Goal: Task Accomplishment & Management: Use online tool/utility

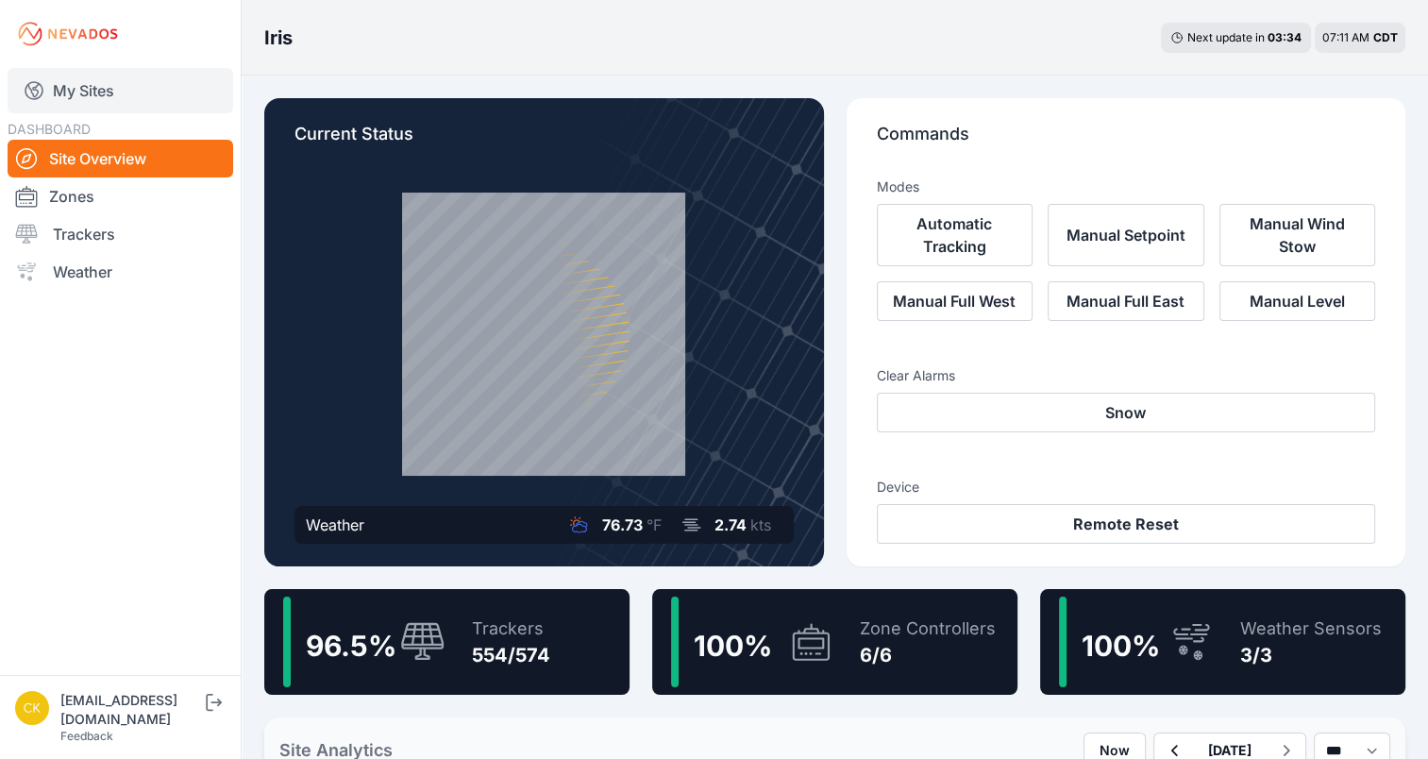
click at [120, 95] on link "My Sites" at bounding box center [121, 90] width 226 height 45
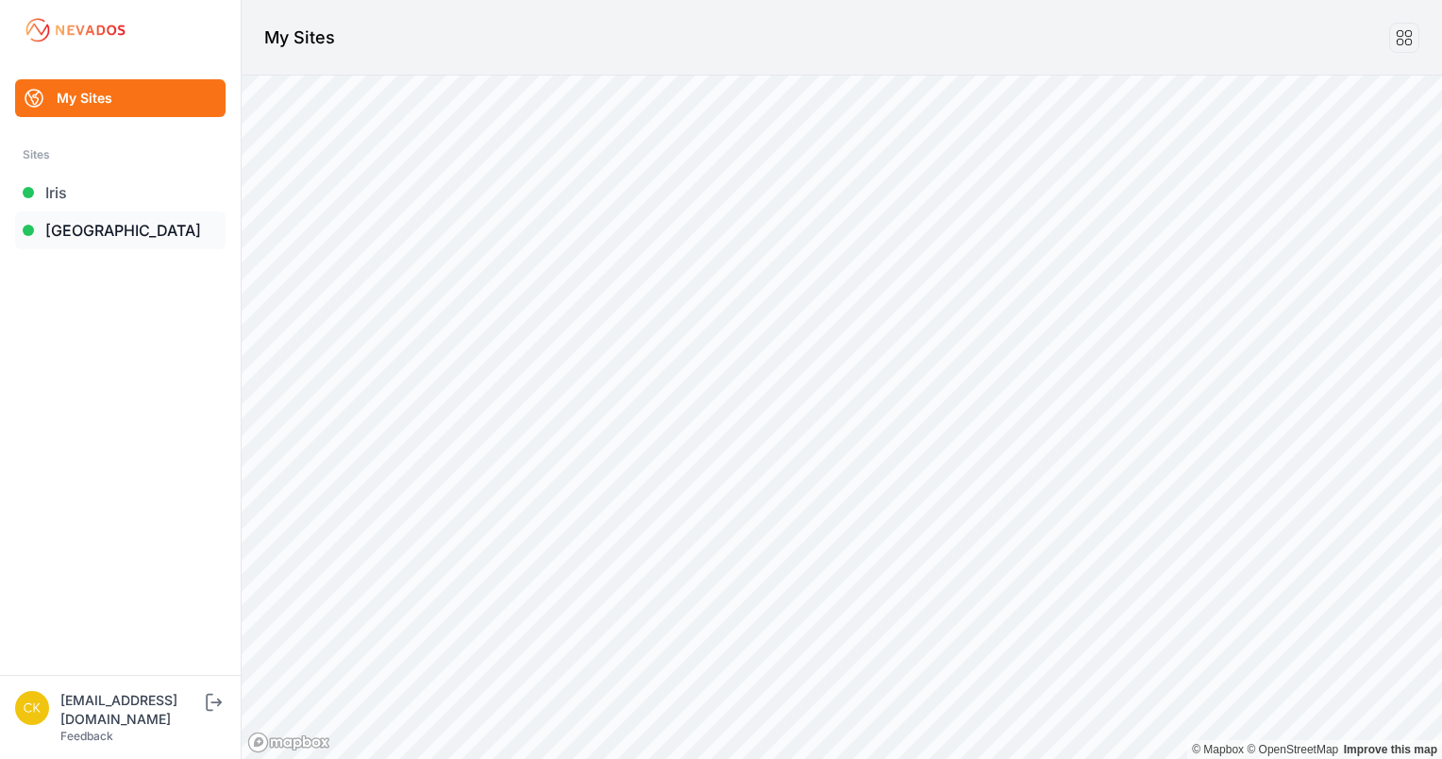
click at [109, 225] on link "[GEOGRAPHIC_DATA]" at bounding box center [120, 230] width 210 height 38
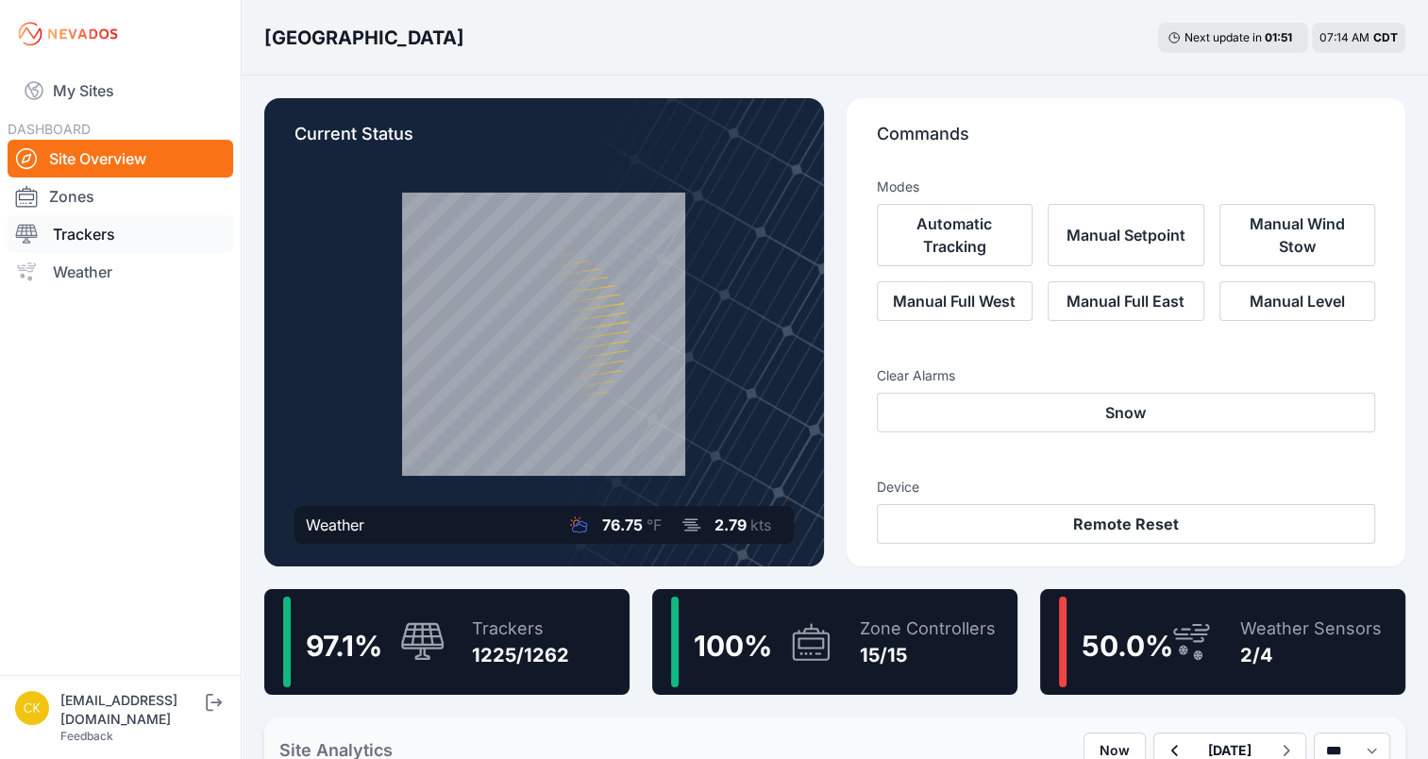
click at [72, 242] on link "Trackers" at bounding box center [121, 234] width 226 height 38
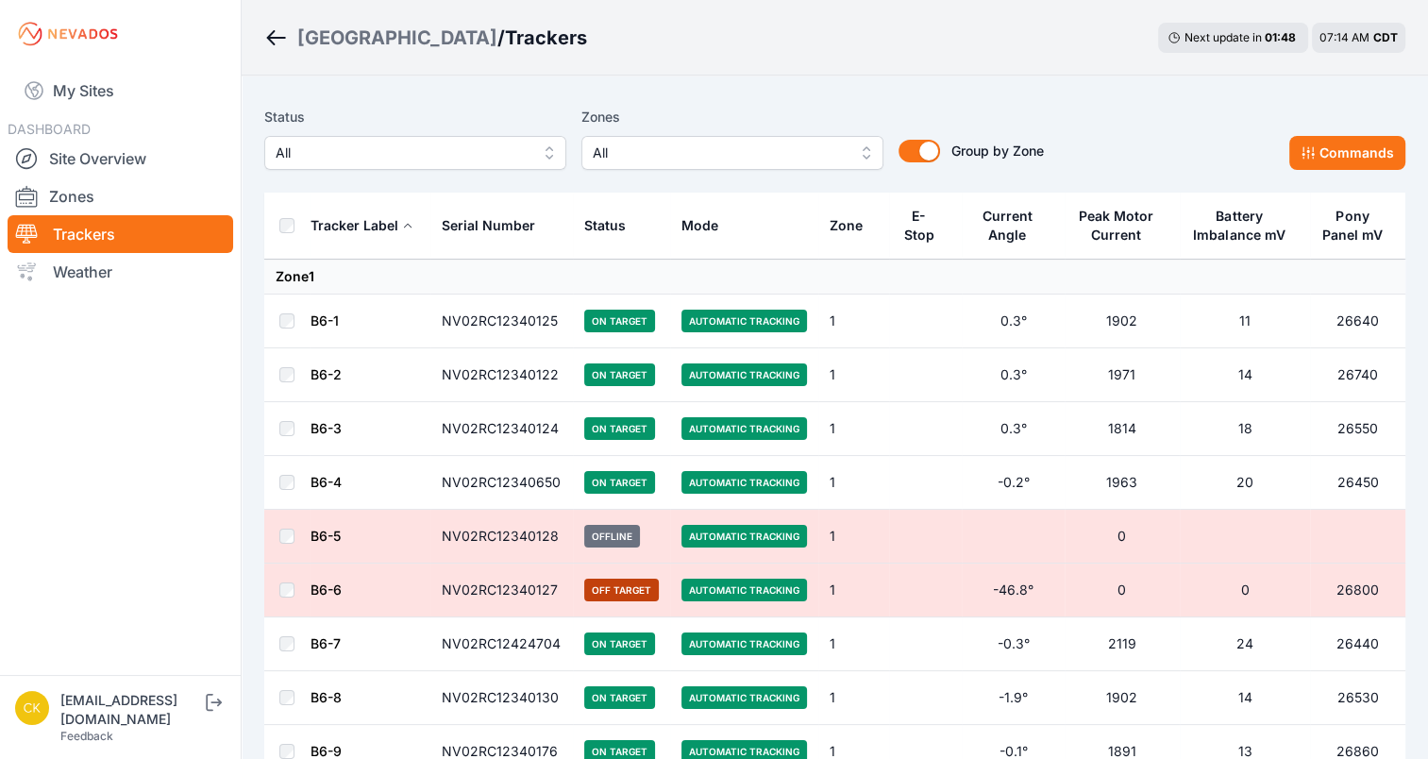
click at [827, 157] on span "All" at bounding box center [719, 153] width 253 height 23
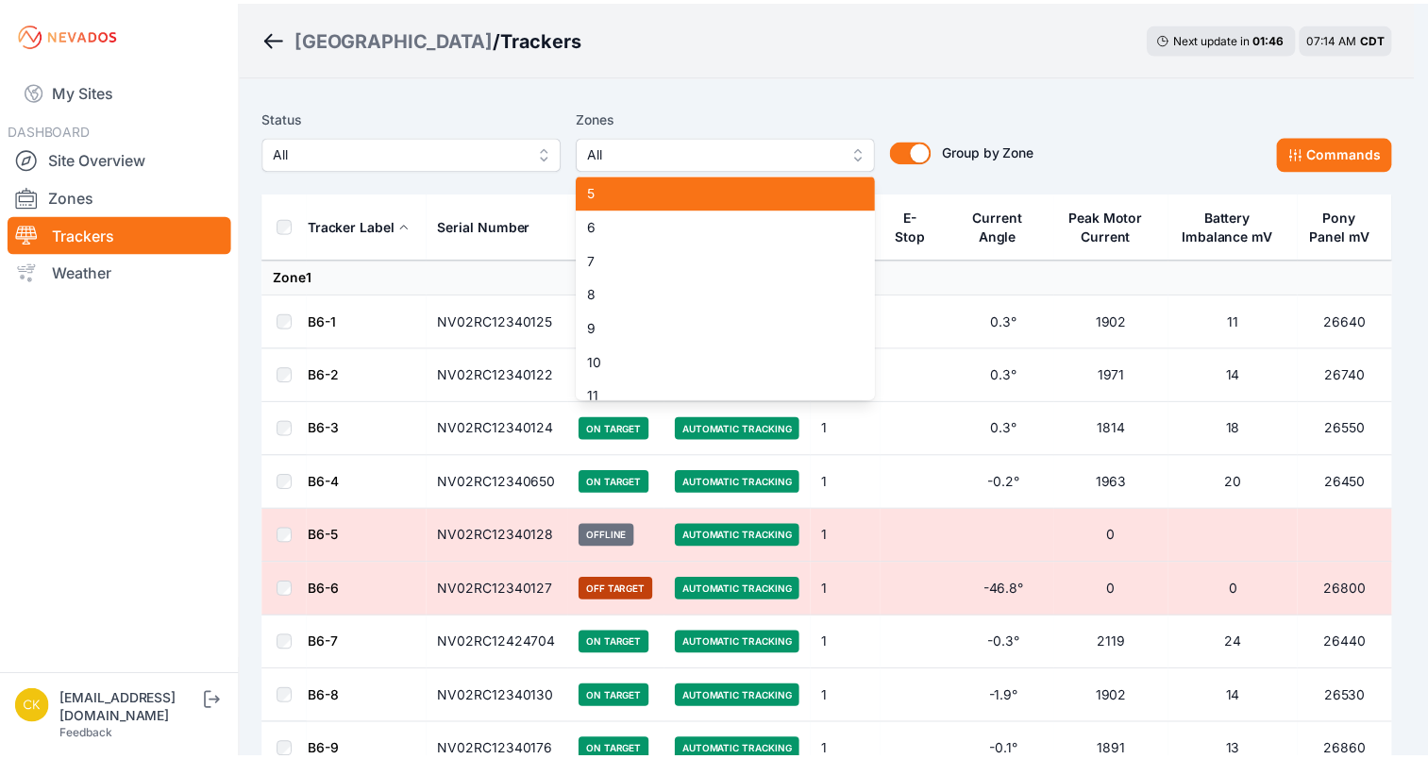
scroll to position [140, 0]
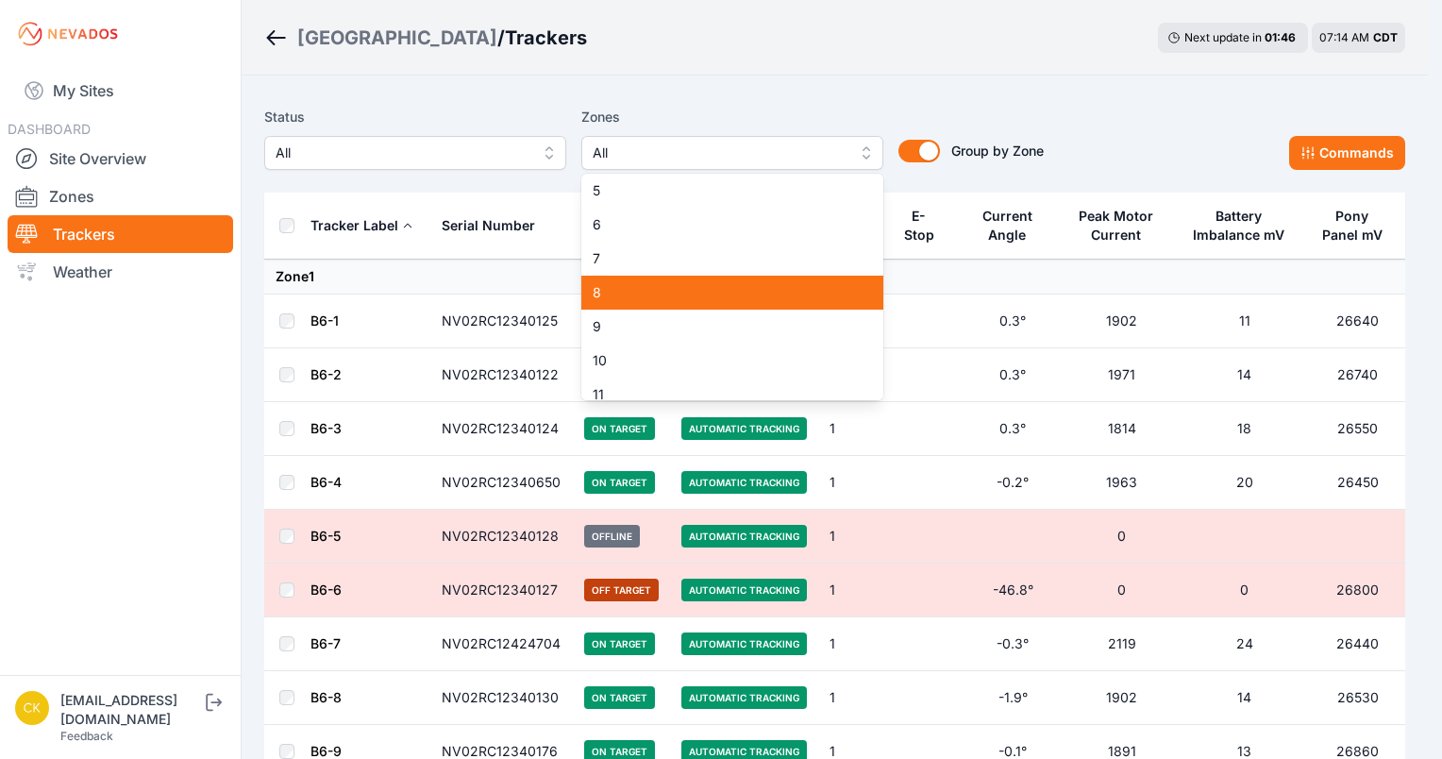
click at [680, 291] on span "8" at bounding box center [721, 292] width 257 height 19
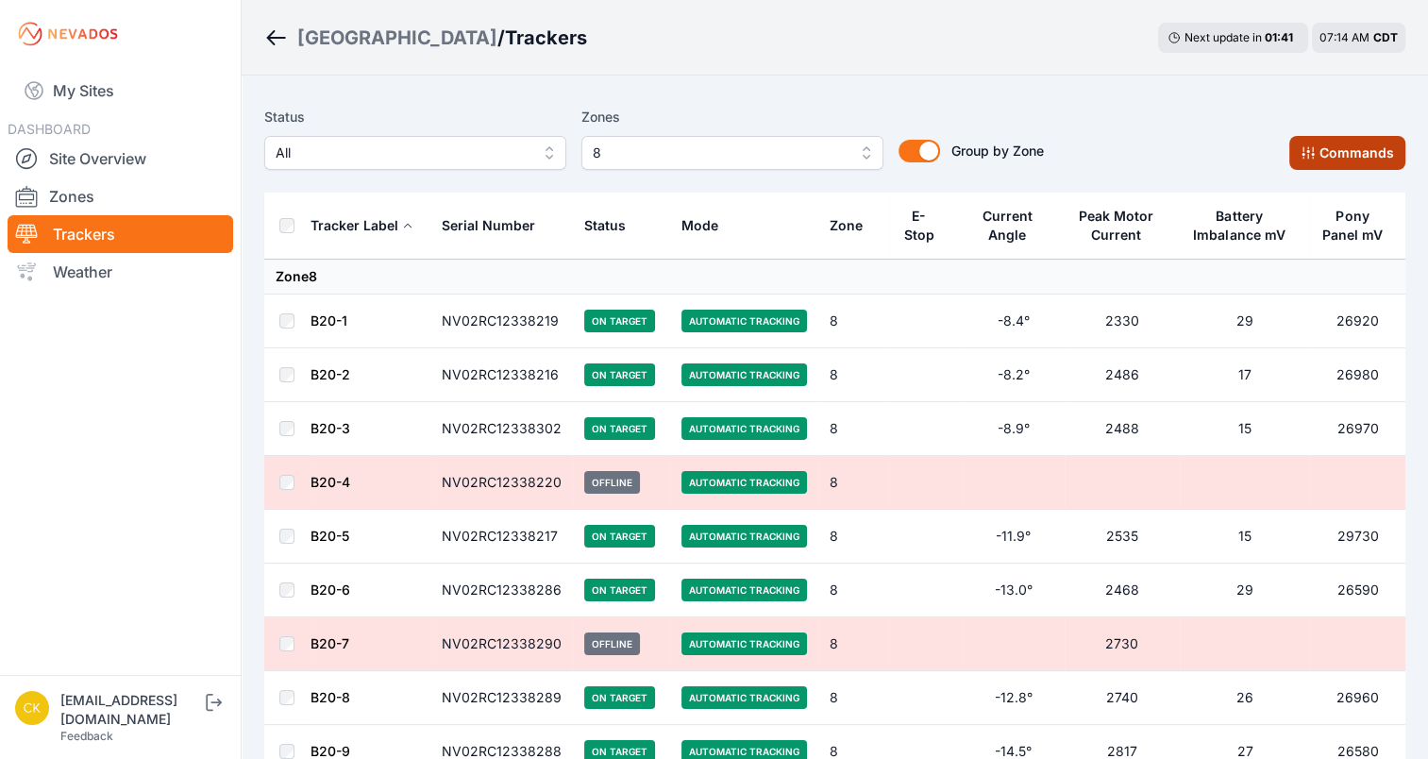
click at [1336, 151] on button "Commands" at bounding box center [1347, 153] width 116 height 34
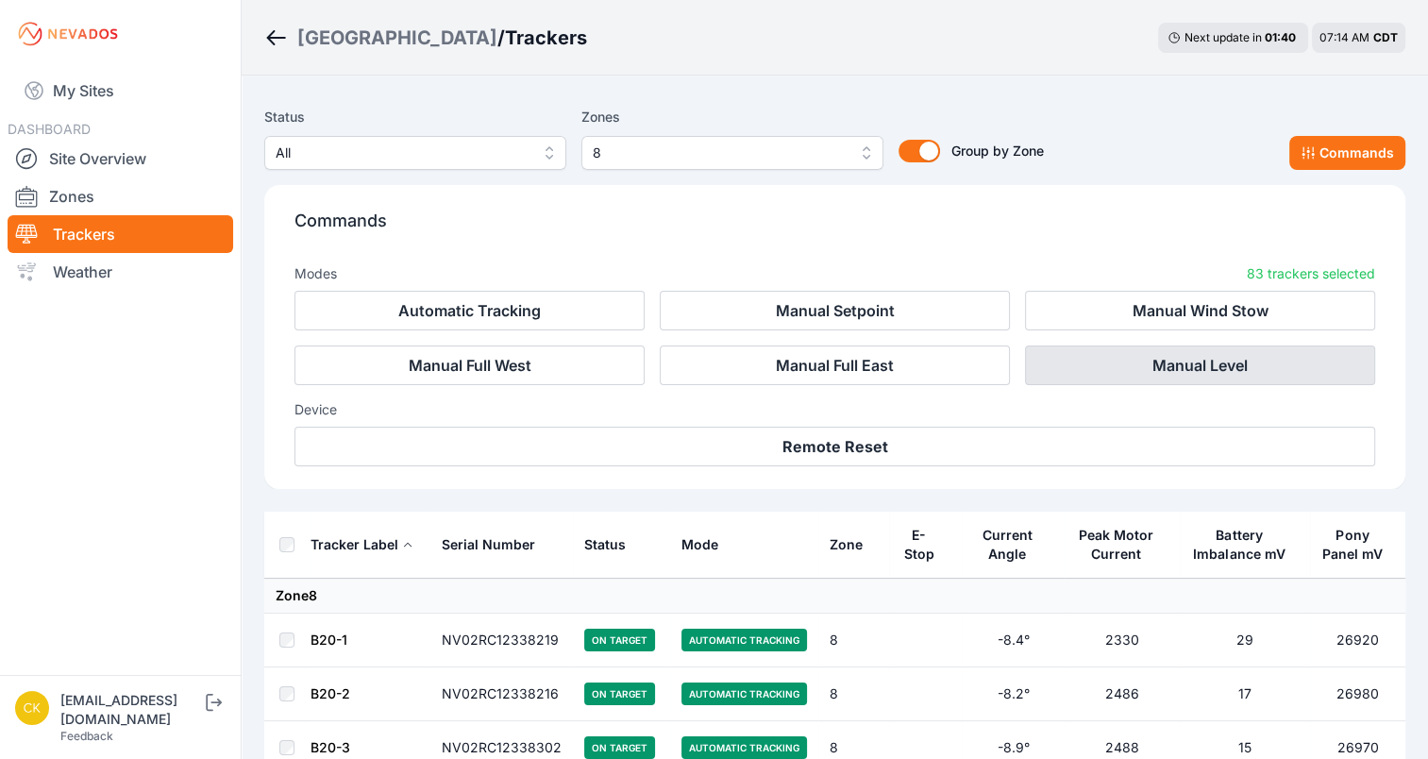
click at [1179, 363] on button "Manual Level" at bounding box center [1200, 365] width 350 height 40
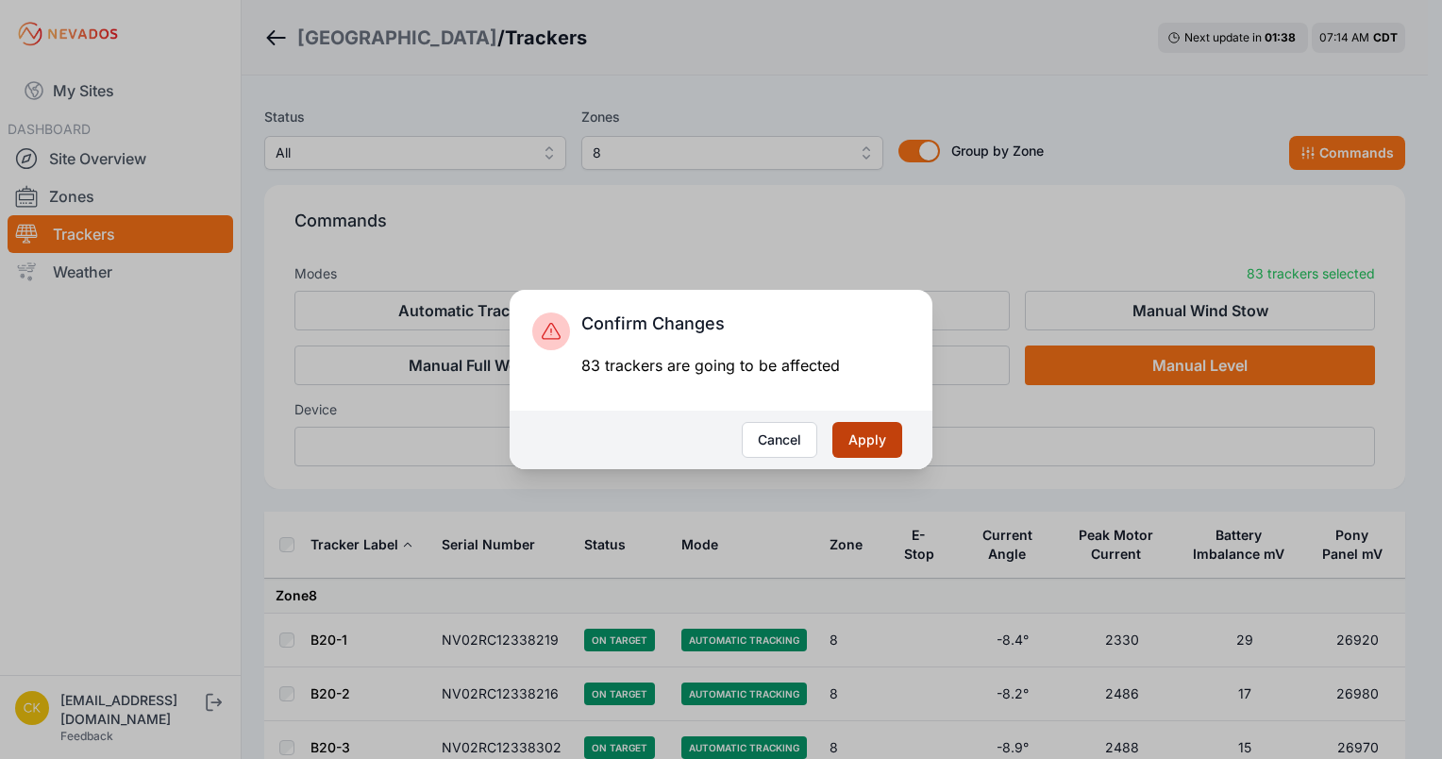
click at [856, 438] on button "Apply" at bounding box center [867, 440] width 70 height 36
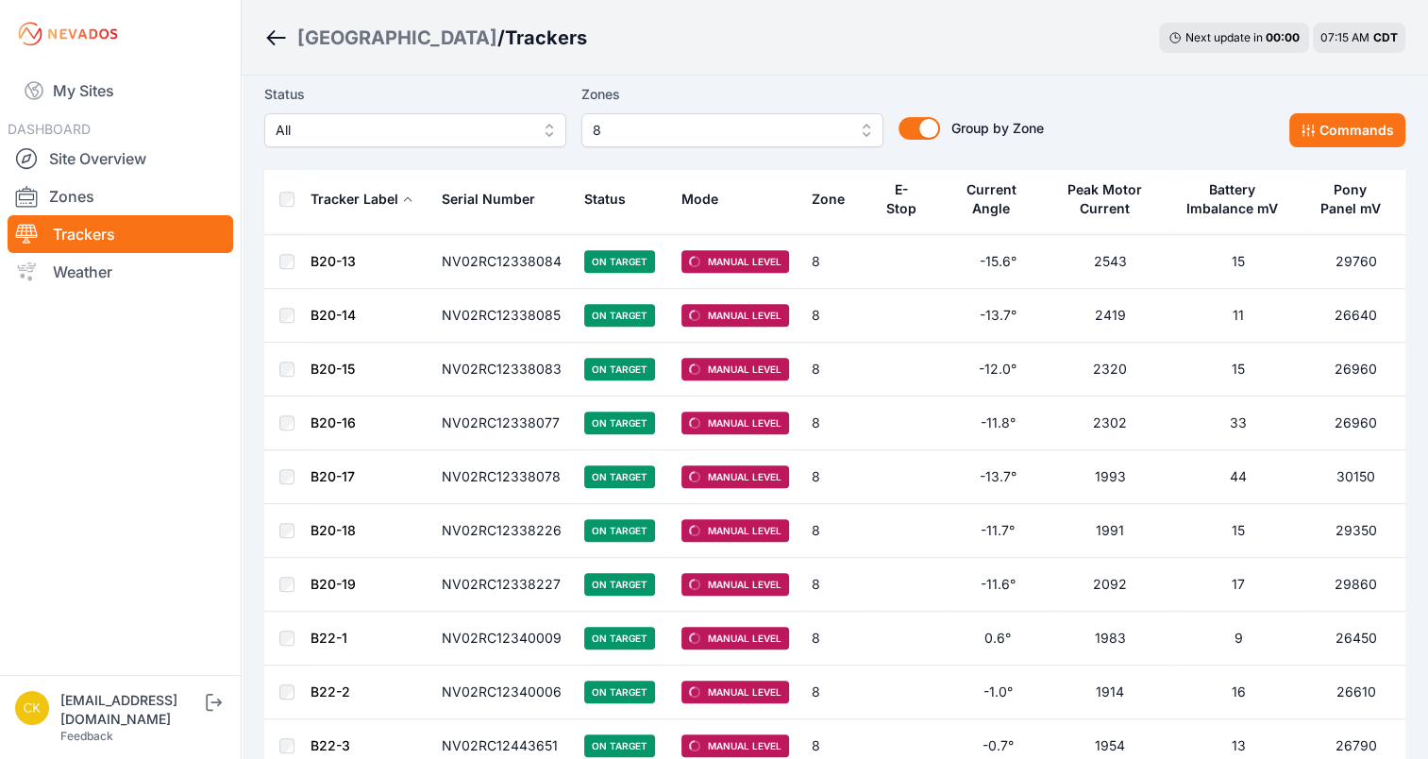
scroll to position [701, 0]
